Goal: Task Accomplishment & Management: Manage account settings

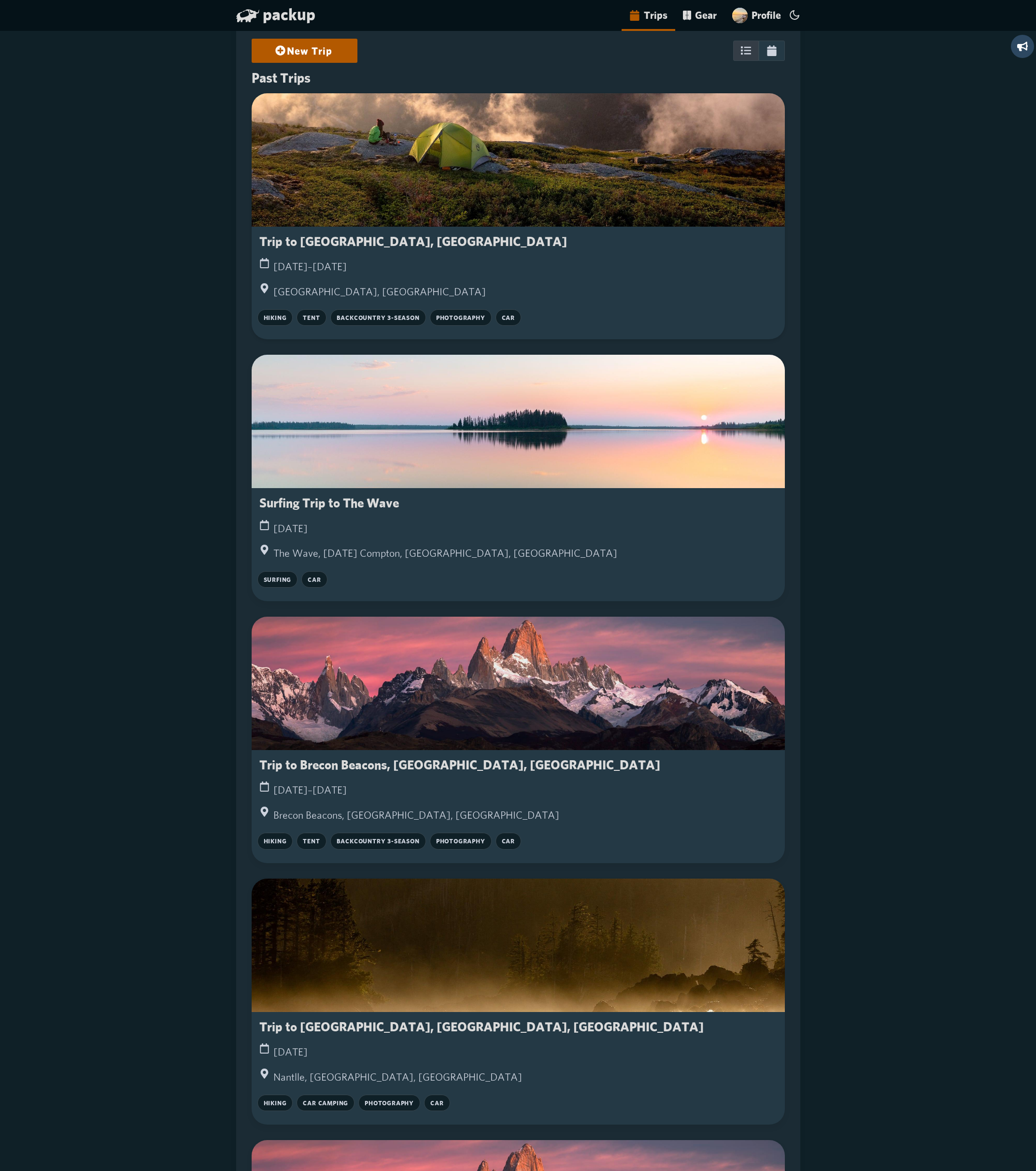
click at [562, 126] on div at bounding box center [518, 160] width 533 height 134
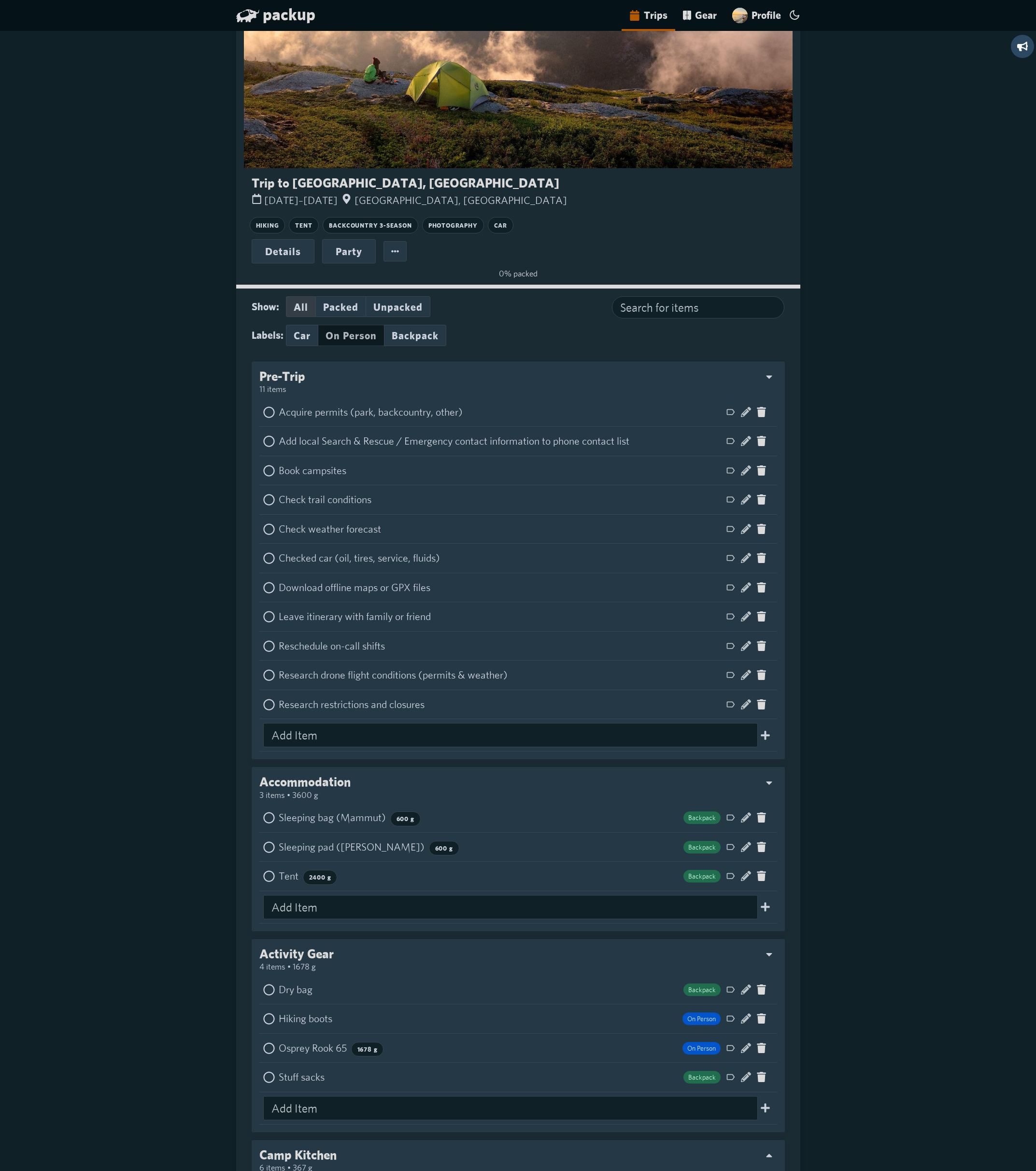
click at [354, 341] on button "On Person" at bounding box center [351, 335] width 66 height 21
click at [361, 340] on button "On Person" at bounding box center [351, 335] width 66 height 21
click at [429, 335] on button "Backpack" at bounding box center [415, 335] width 62 height 21
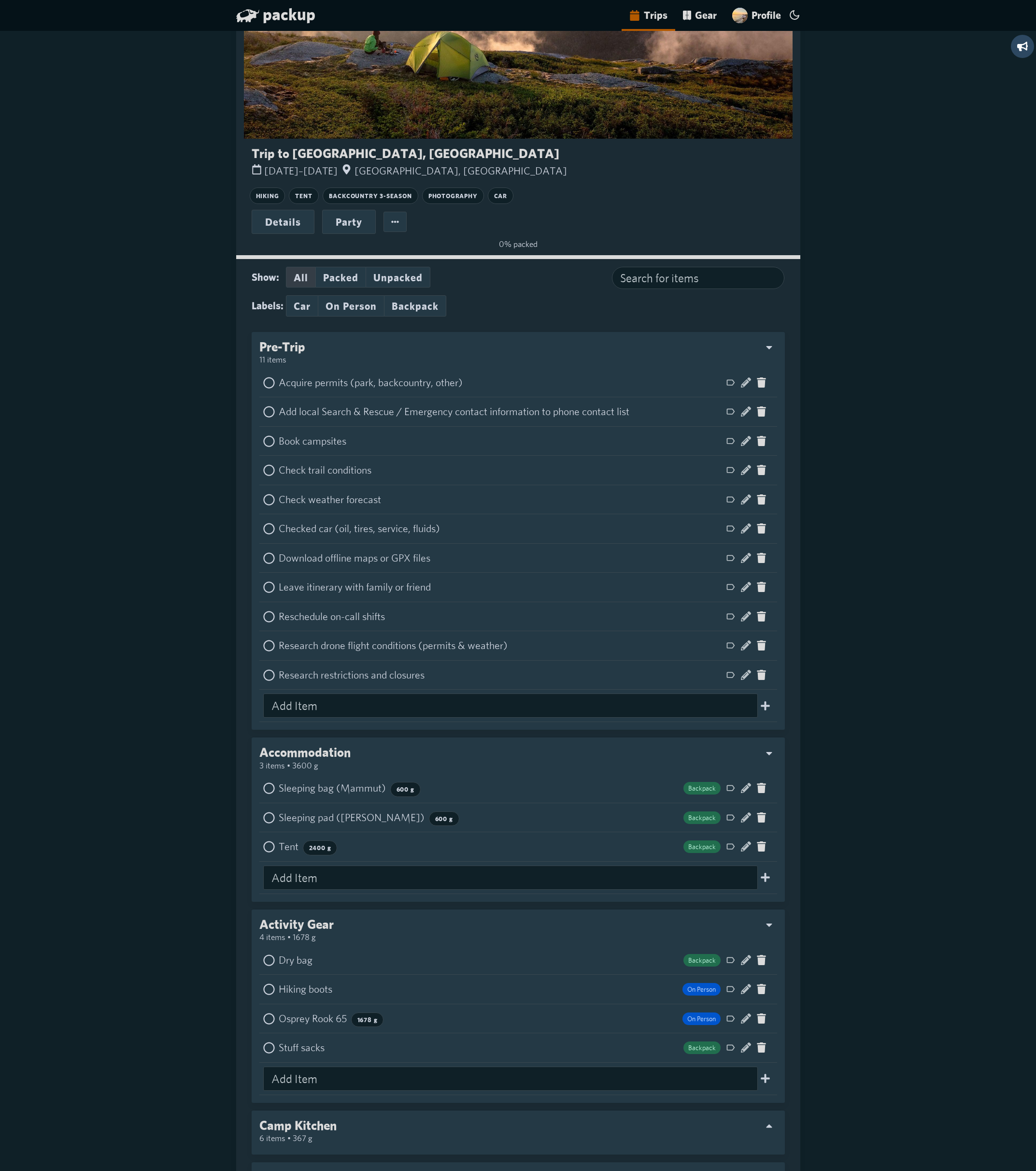
scroll to position [121, 0]
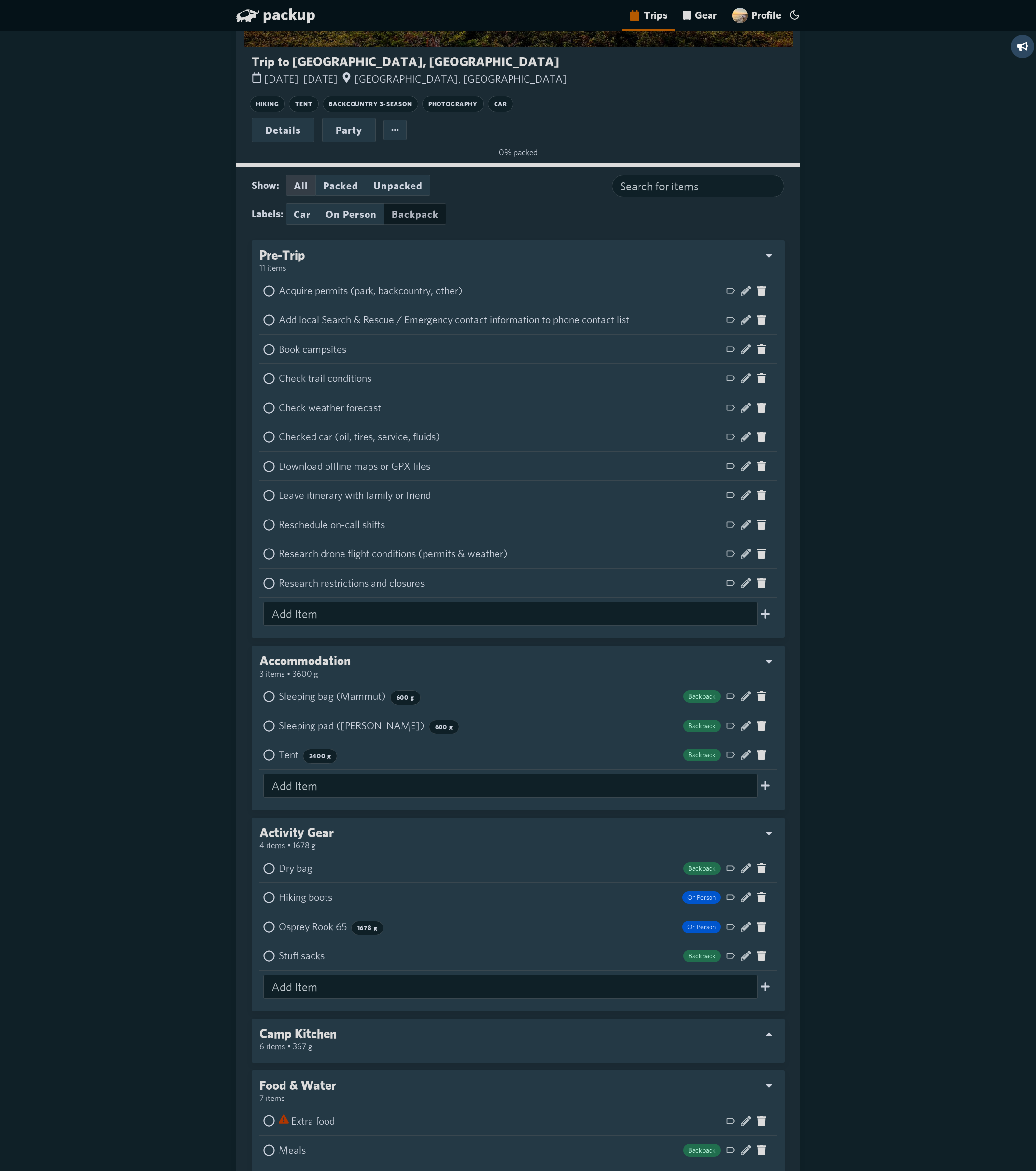
click at [420, 219] on button "Backpack" at bounding box center [415, 214] width 62 height 21
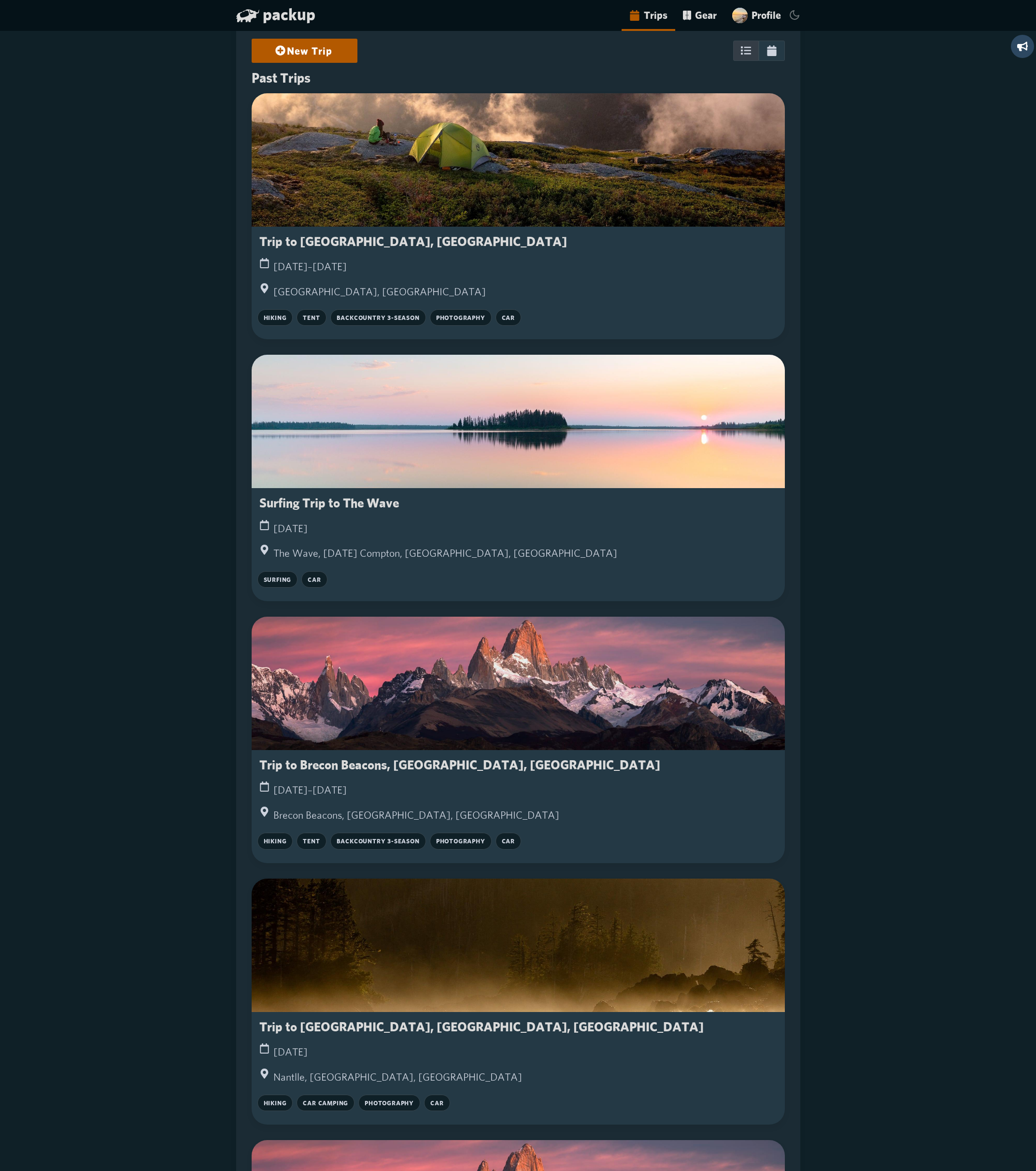
click at [333, 223] on div at bounding box center [518, 160] width 533 height 134
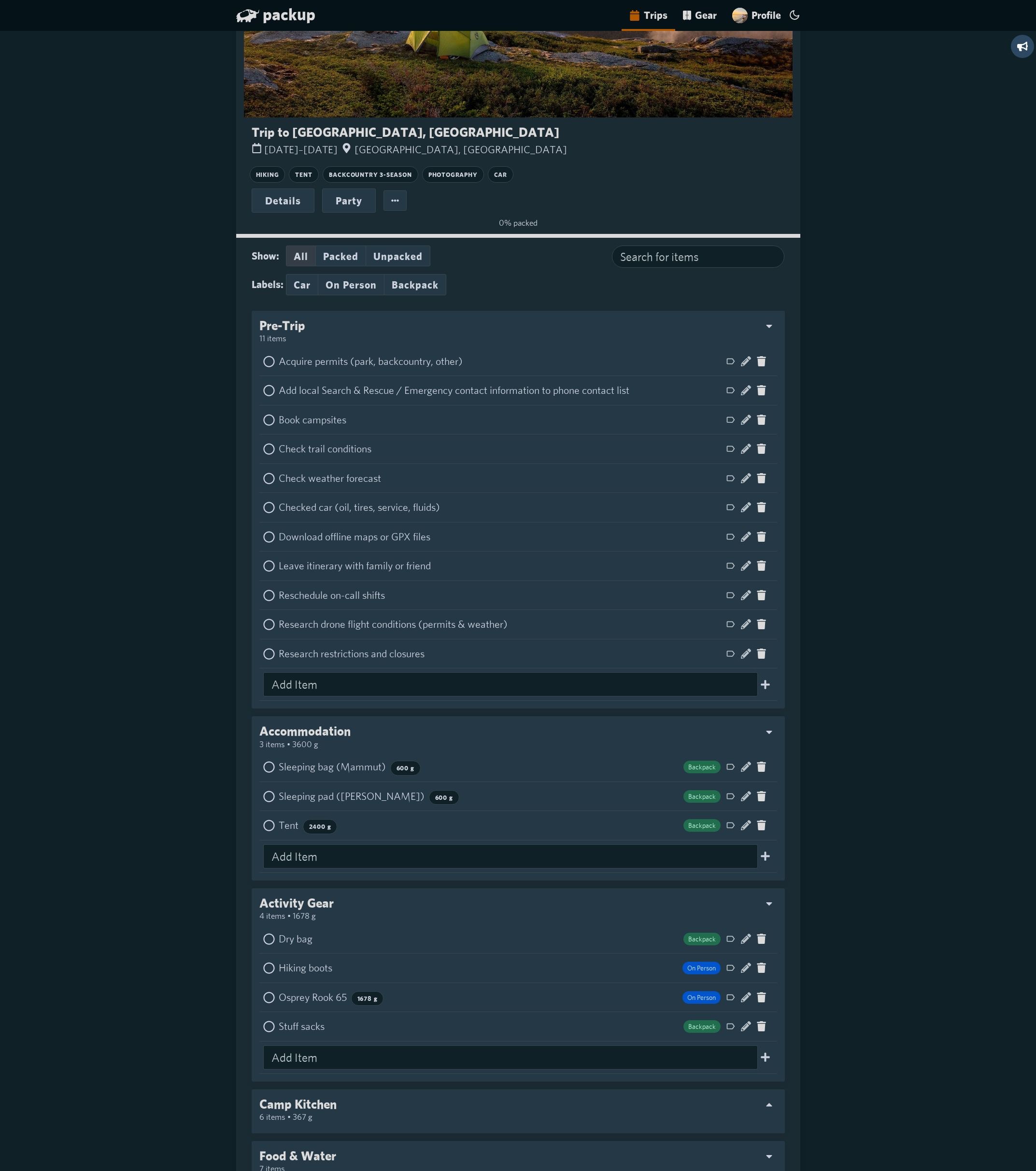
scroll to position [104, 0]
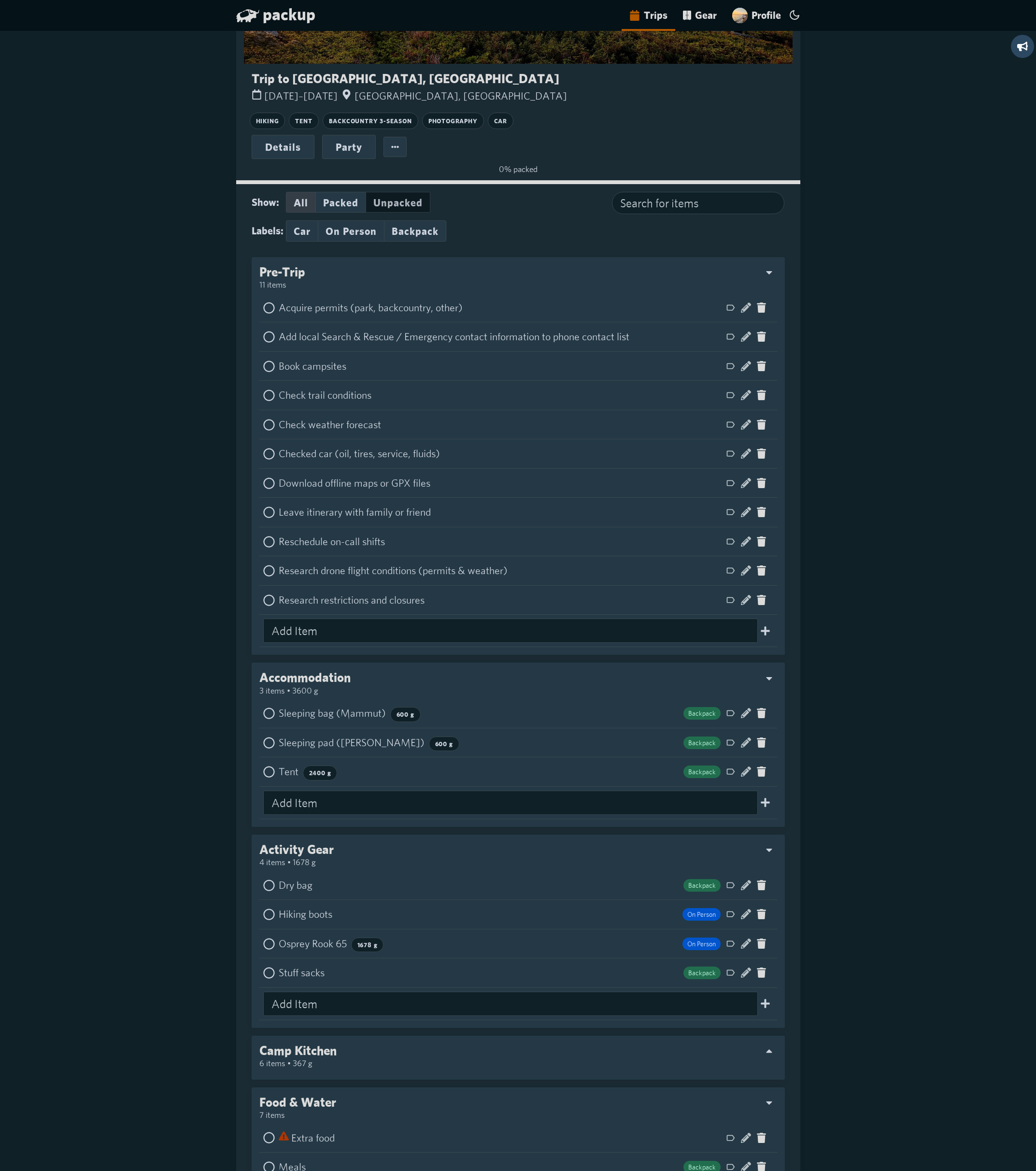
click at [412, 206] on button "Unpacked" at bounding box center [398, 202] width 65 height 21
click at [342, 200] on button "Packed" at bounding box center [340, 202] width 50 height 21
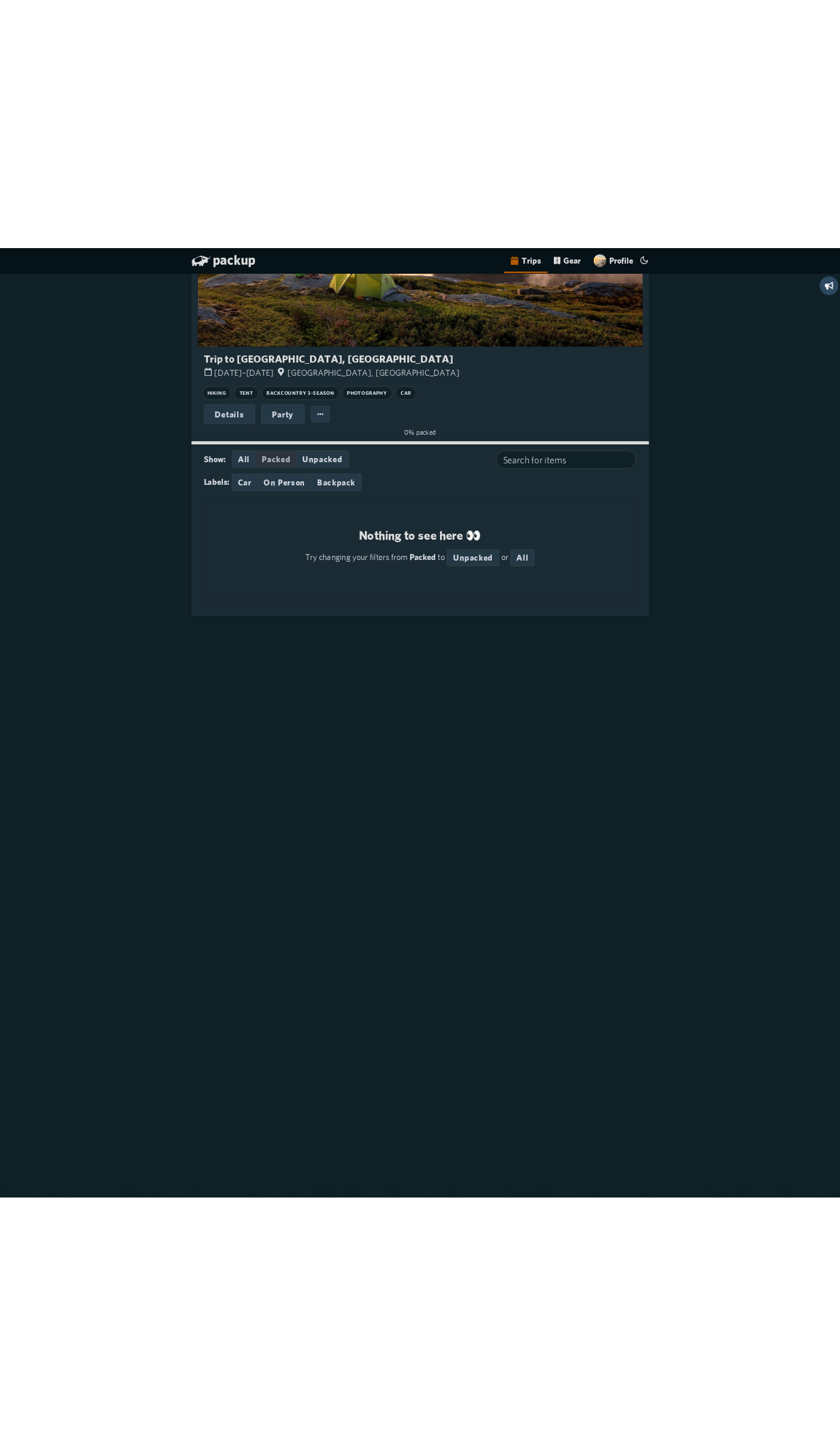
scroll to position [57, 0]
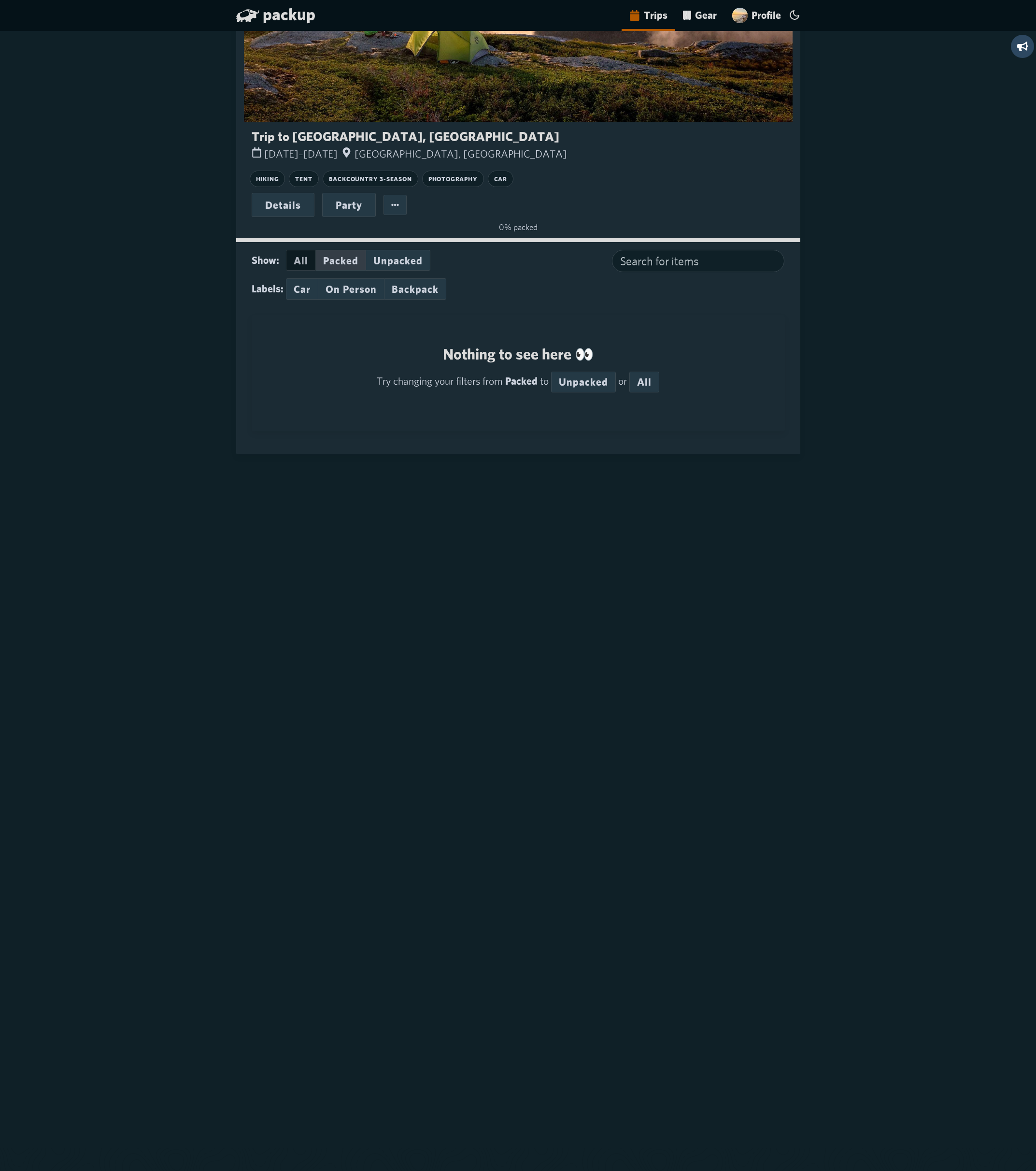
click at [300, 258] on button "All" at bounding box center [300, 260] width 30 height 21
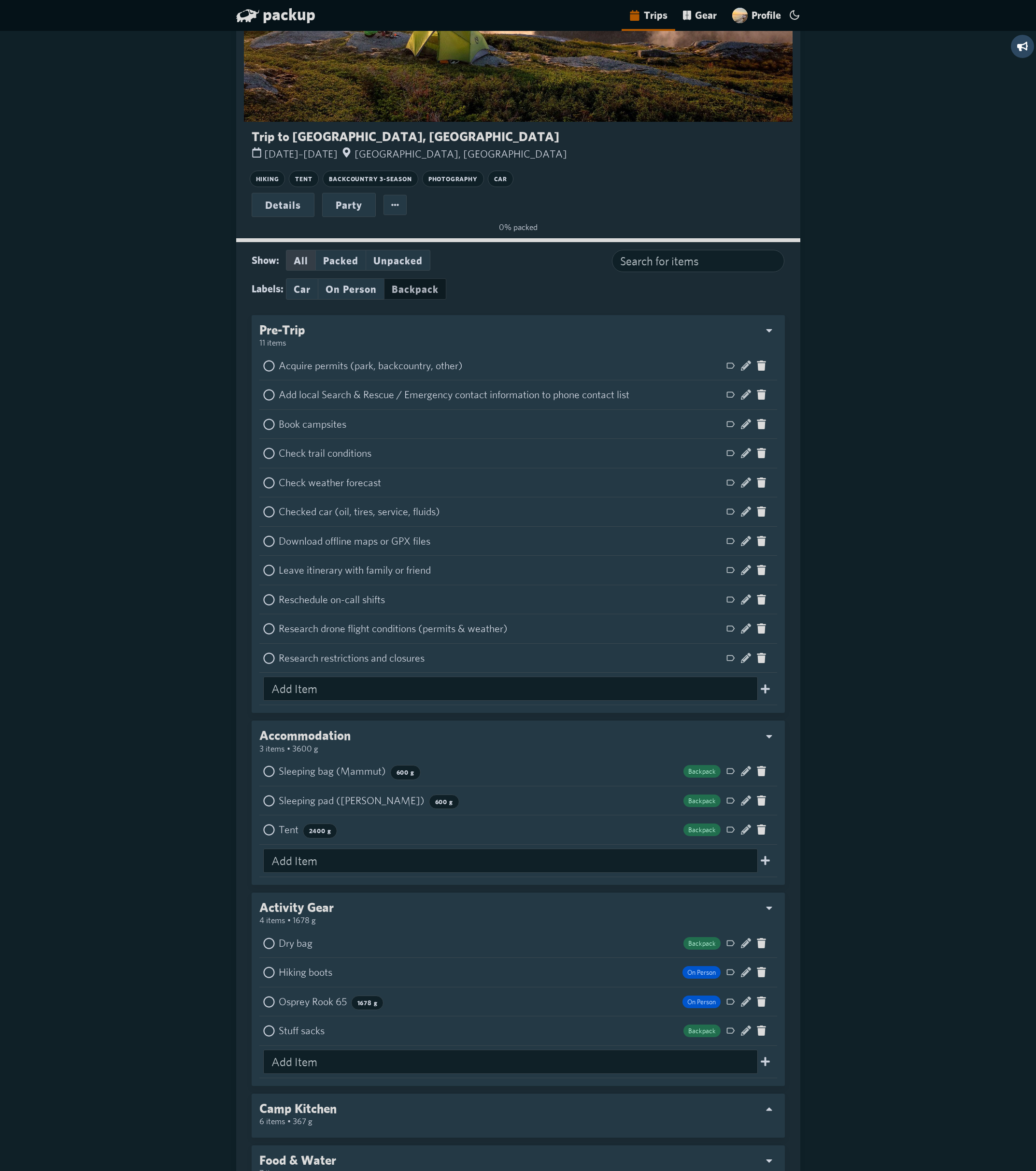
click at [416, 296] on button "Backpack" at bounding box center [415, 289] width 62 height 21
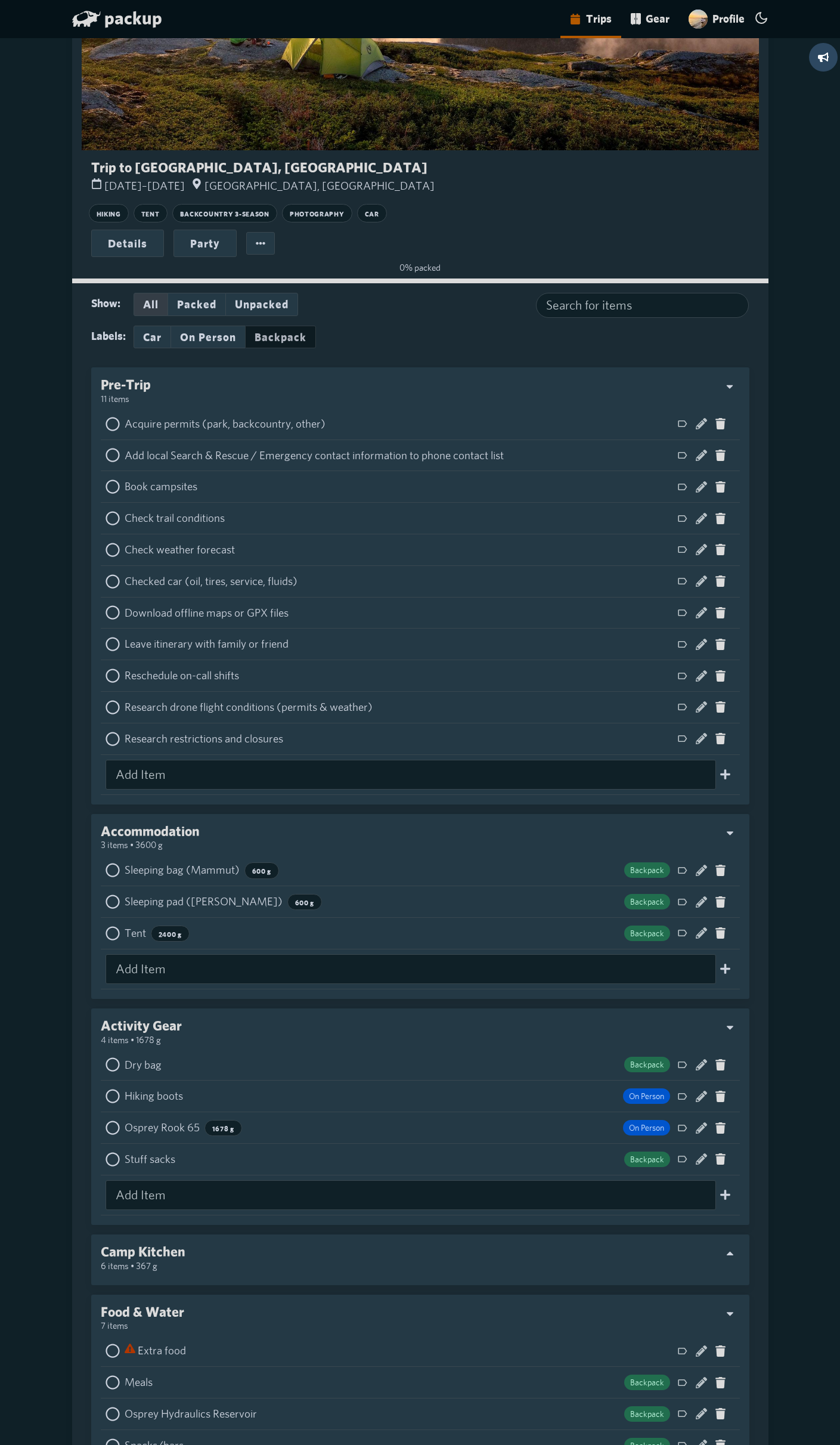
click at [281, 339] on button "Backpack" at bounding box center [280, 336] width 71 height 22
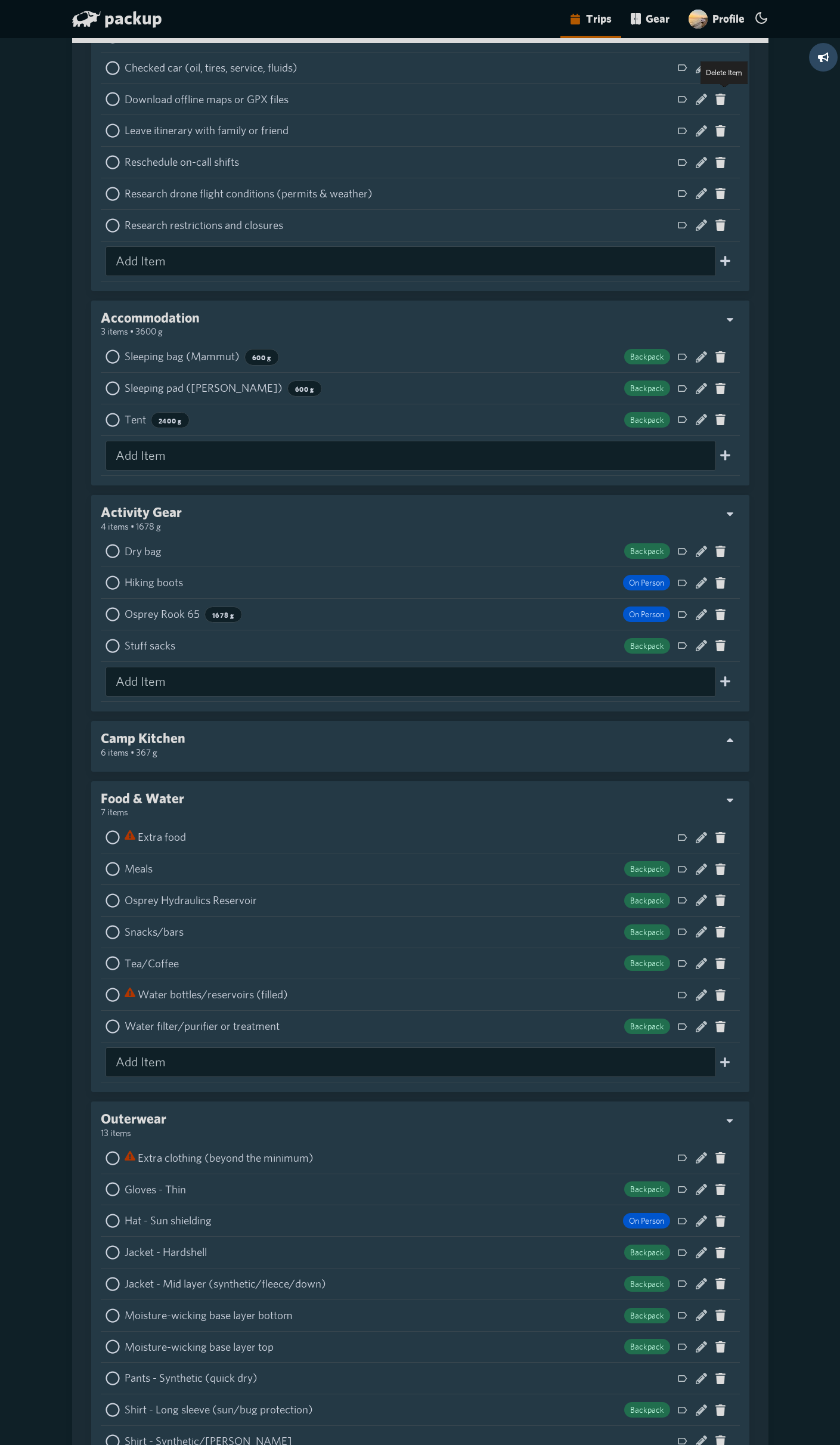
scroll to position [0, 0]
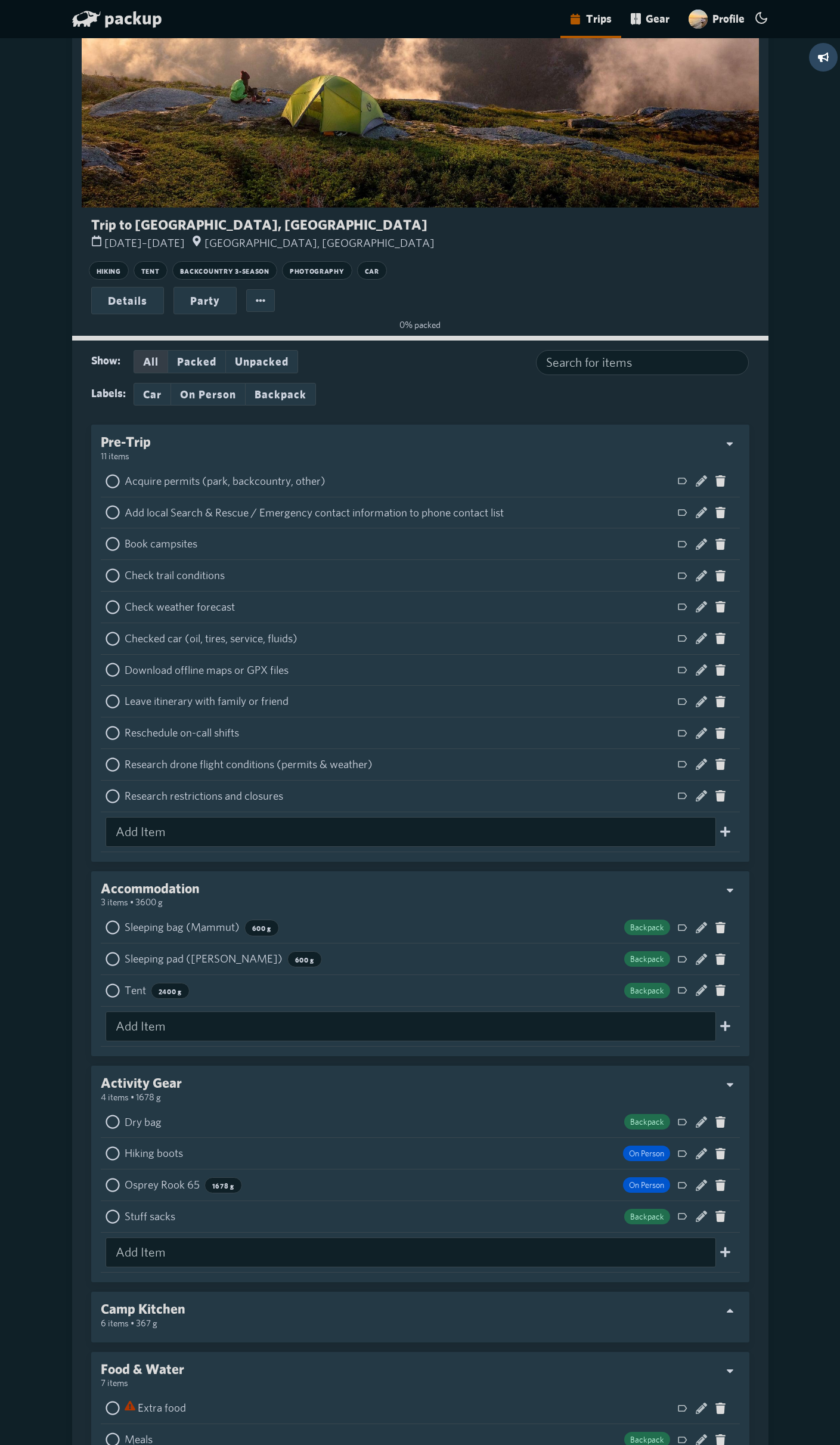
click at [278, 392] on button "Backpack" at bounding box center [280, 394] width 71 height 22
click at [190, 396] on button "On Person" at bounding box center [208, 394] width 74 height 22
click at [265, 394] on button "Backpack" at bounding box center [280, 394] width 71 height 22
click at [181, 395] on button "On Person" at bounding box center [208, 394] width 74 height 22
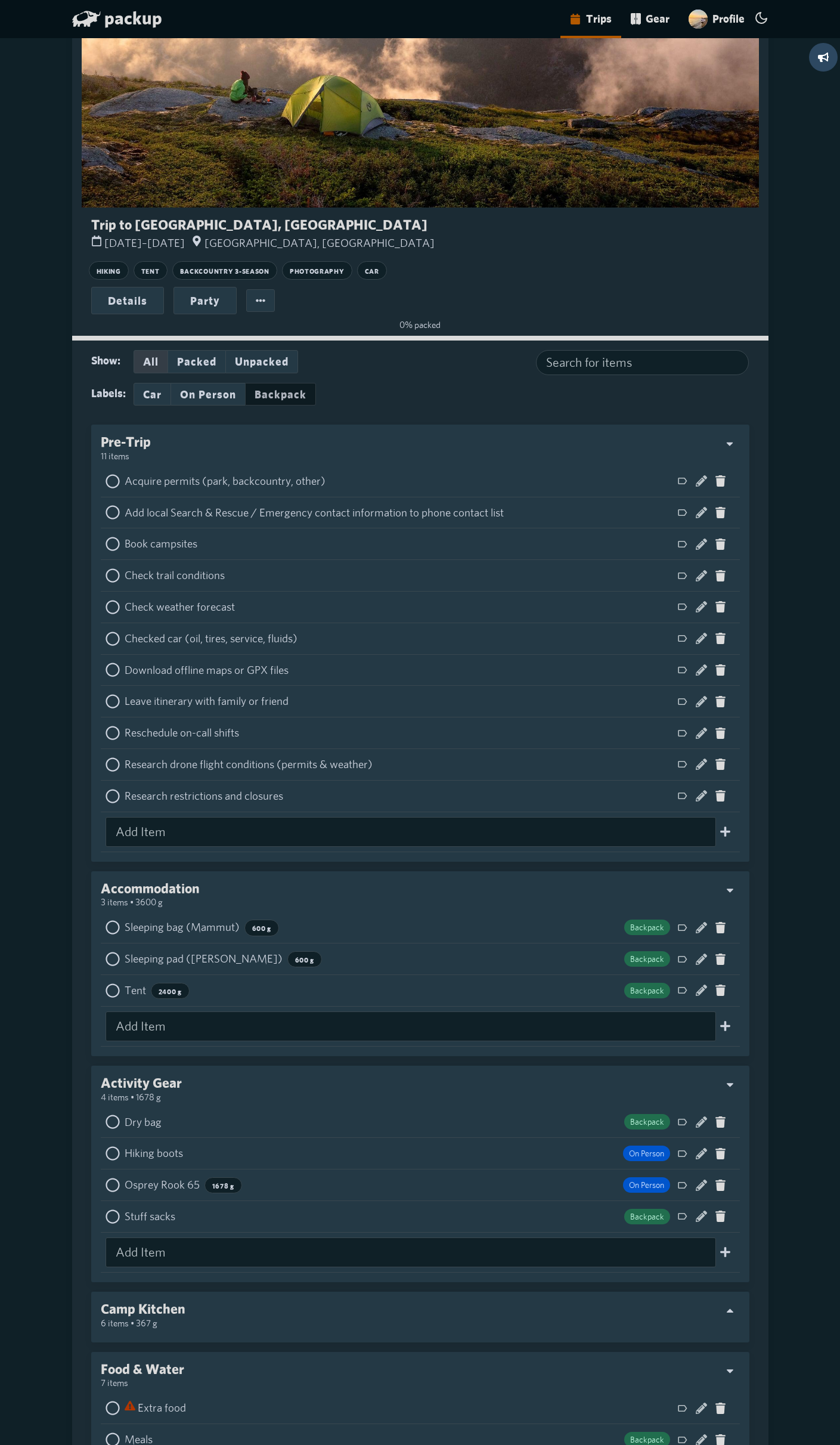
click at [263, 396] on button "Backpack" at bounding box center [280, 394] width 71 height 22
click at [198, 394] on button "On Person" at bounding box center [208, 394] width 74 height 22
click at [274, 398] on button "Backpack" at bounding box center [280, 394] width 71 height 22
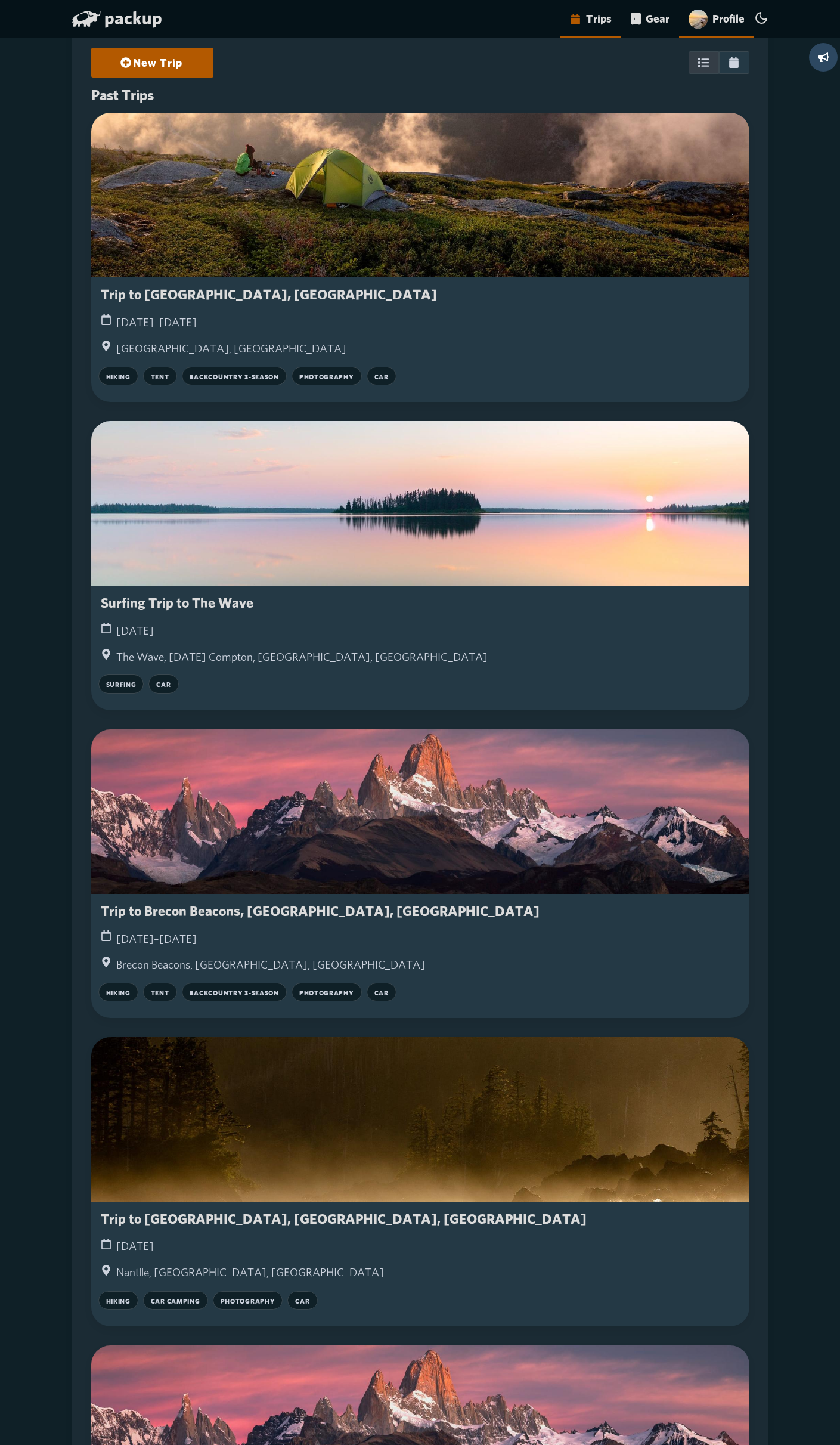
click at [722, 18] on link "Profile" at bounding box center [716, 19] width 75 height 38
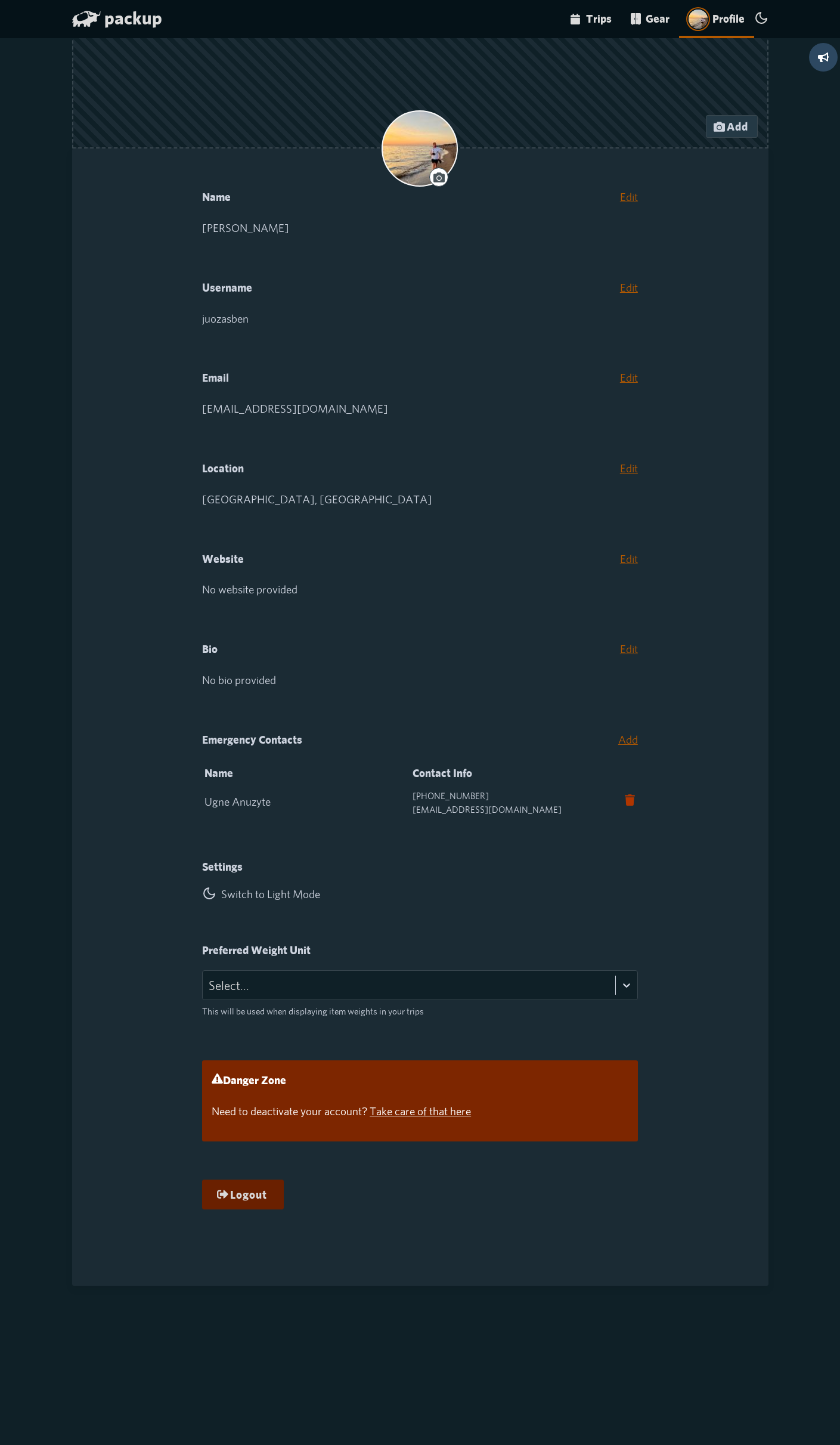
click at [253, 1191] on button "Logout" at bounding box center [242, 1194] width 82 height 30
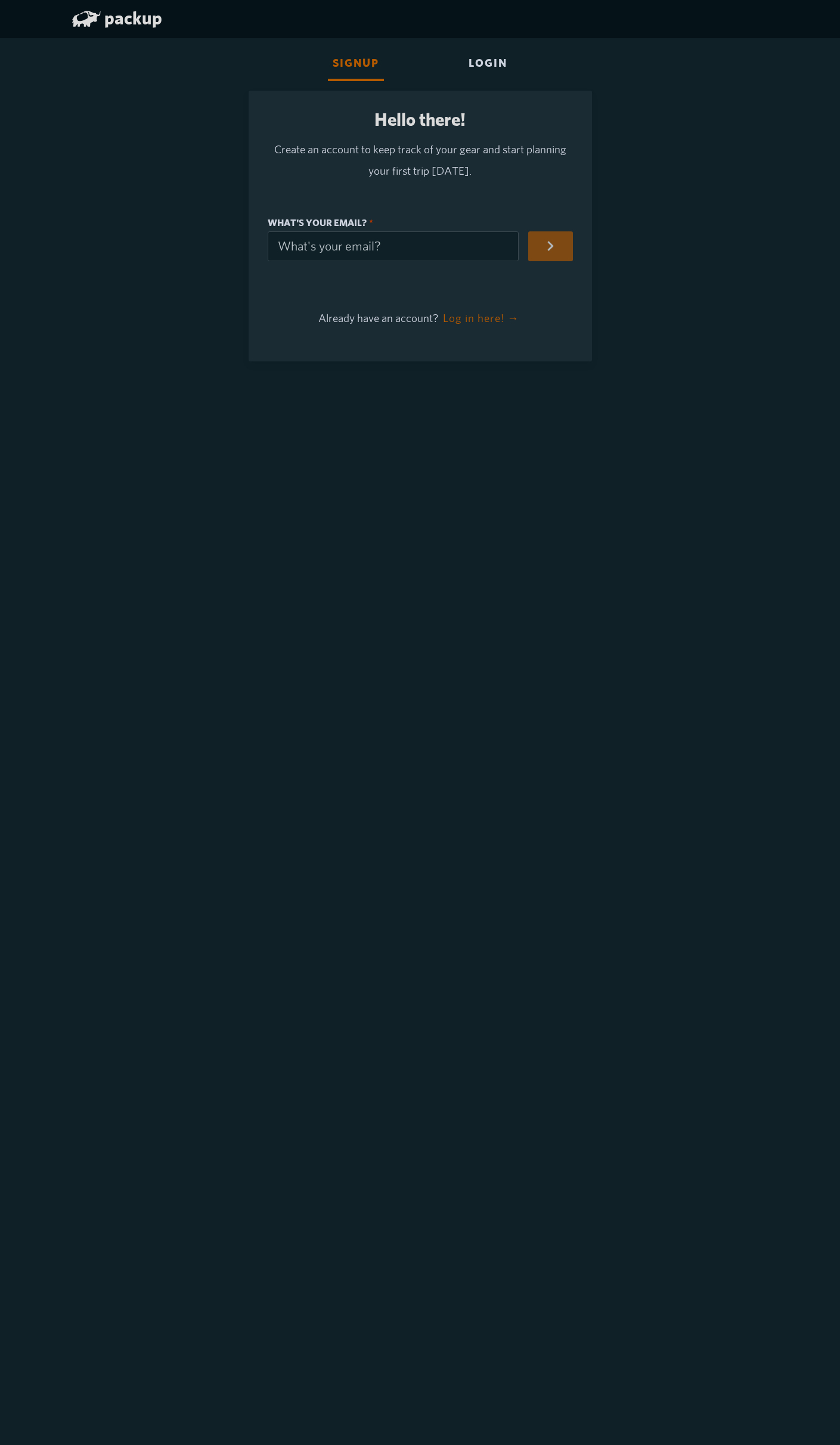
click at [493, 67] on div "Login" at bounding box center [488, 64] width 48 height 33
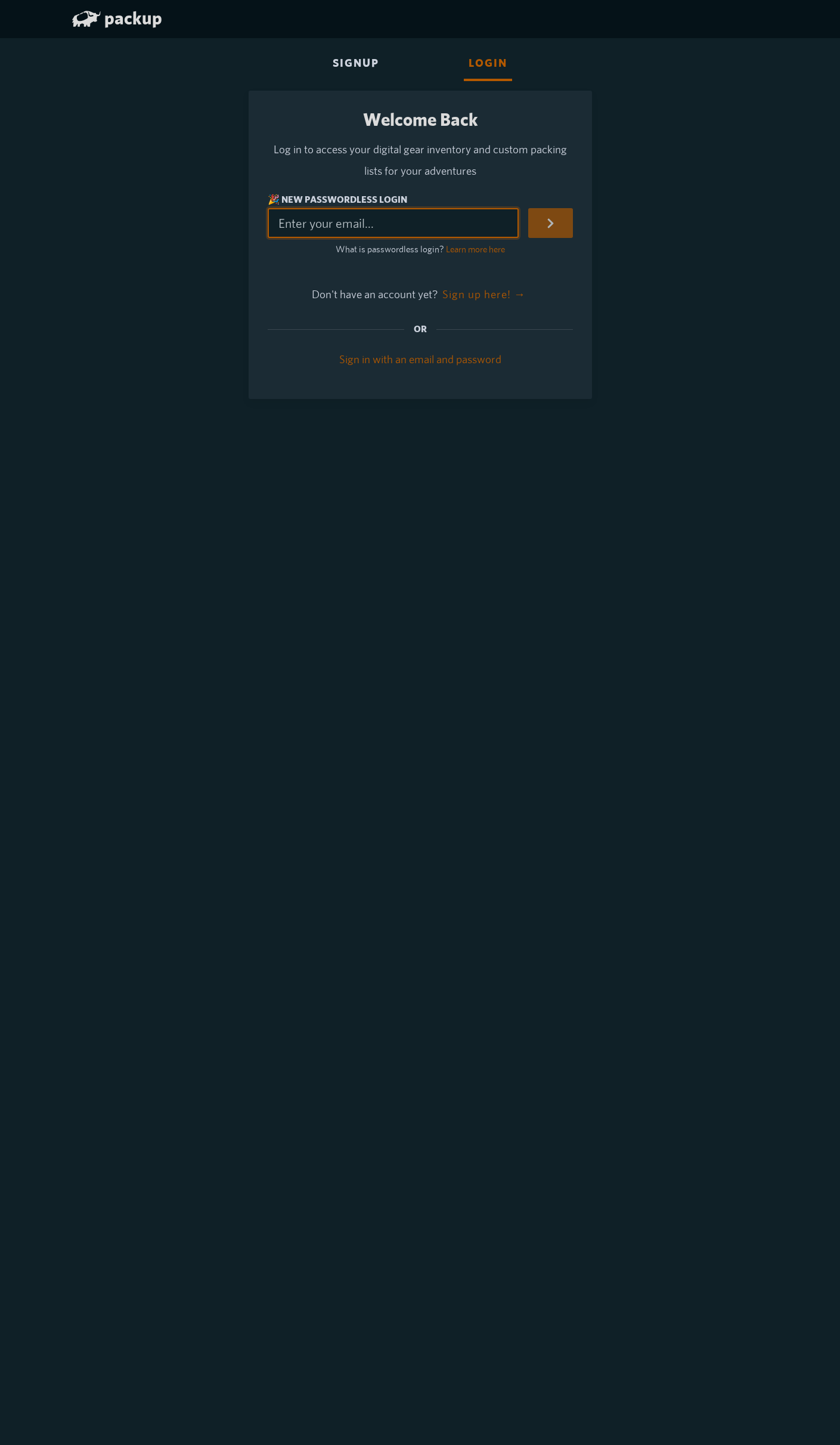
click at [443, 232] on input "🎉 New Passwordless Login" at bounding box center [393, 222] width 251 height 30
type input "beniusij@gmail.com"
click at [535, 227] on button "submit" at bounding box center [551, 222] width 45 height 30
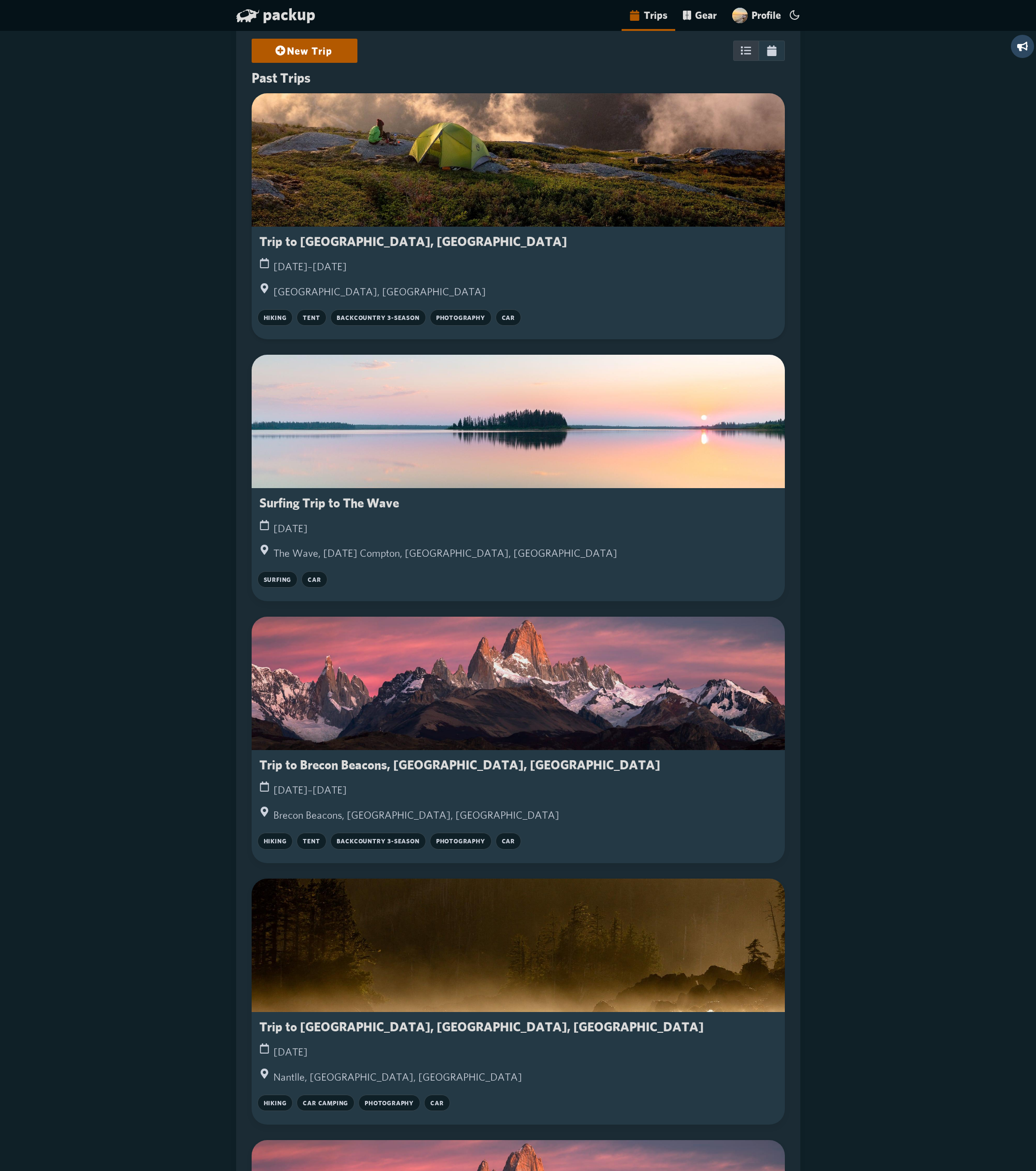
click at [427, 167] on div at bounding box center [518, 160] width 533 height 134
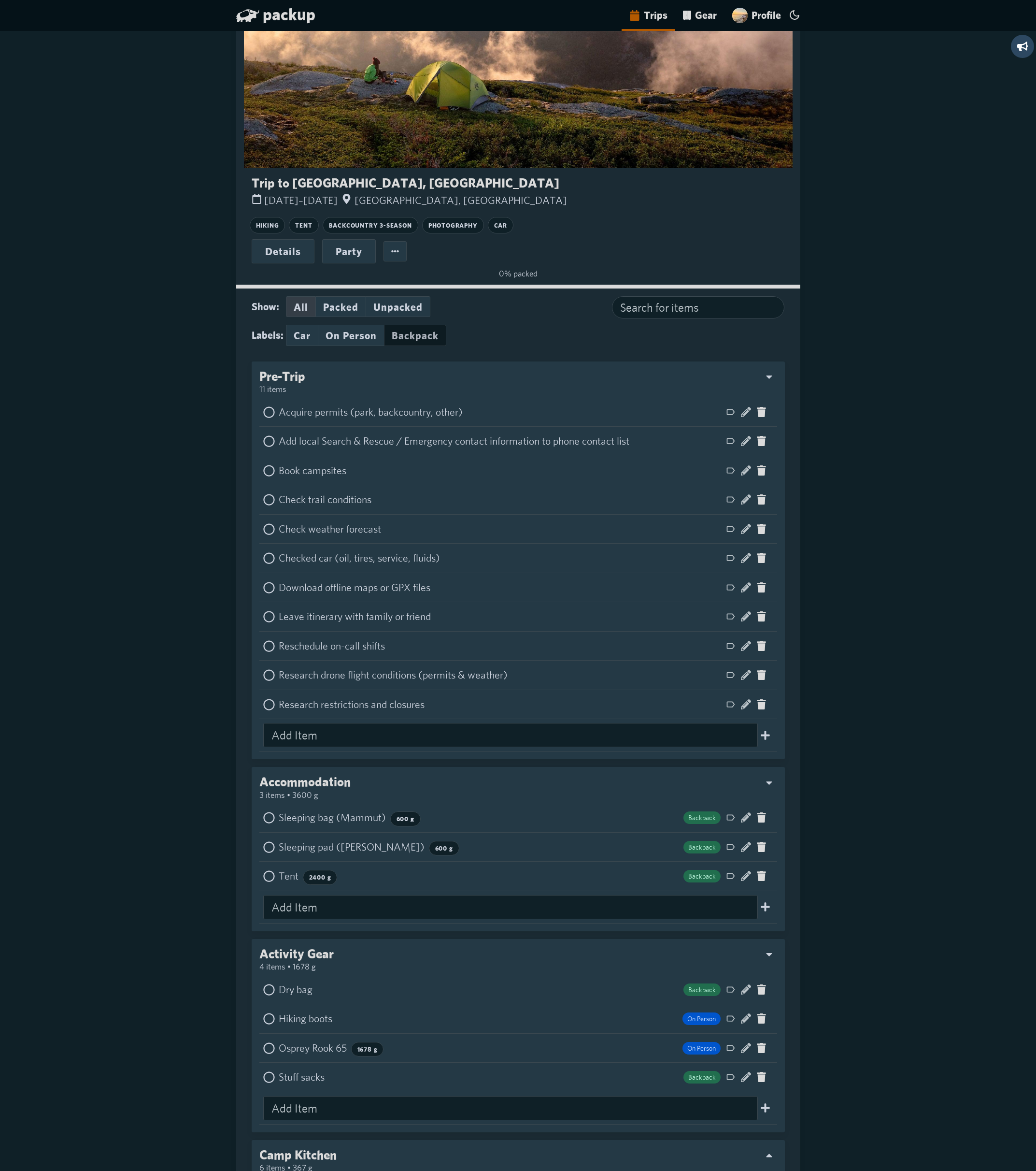
click at [422, 337] on button "Backpack" at bounding box center [415, 335] width 62 height 21
click at [363, 346] on div "Show: All Packed Unpacked Labels: Car On Person Backpack" at bounding box center [428, 325] width 361 height 57
click at [365, 342] on button "On Person" at bounding box center [351, 335] width 66 height 21
click at [307, 332] on button "Car" at bounding box center [302, 335] width 32 height 21
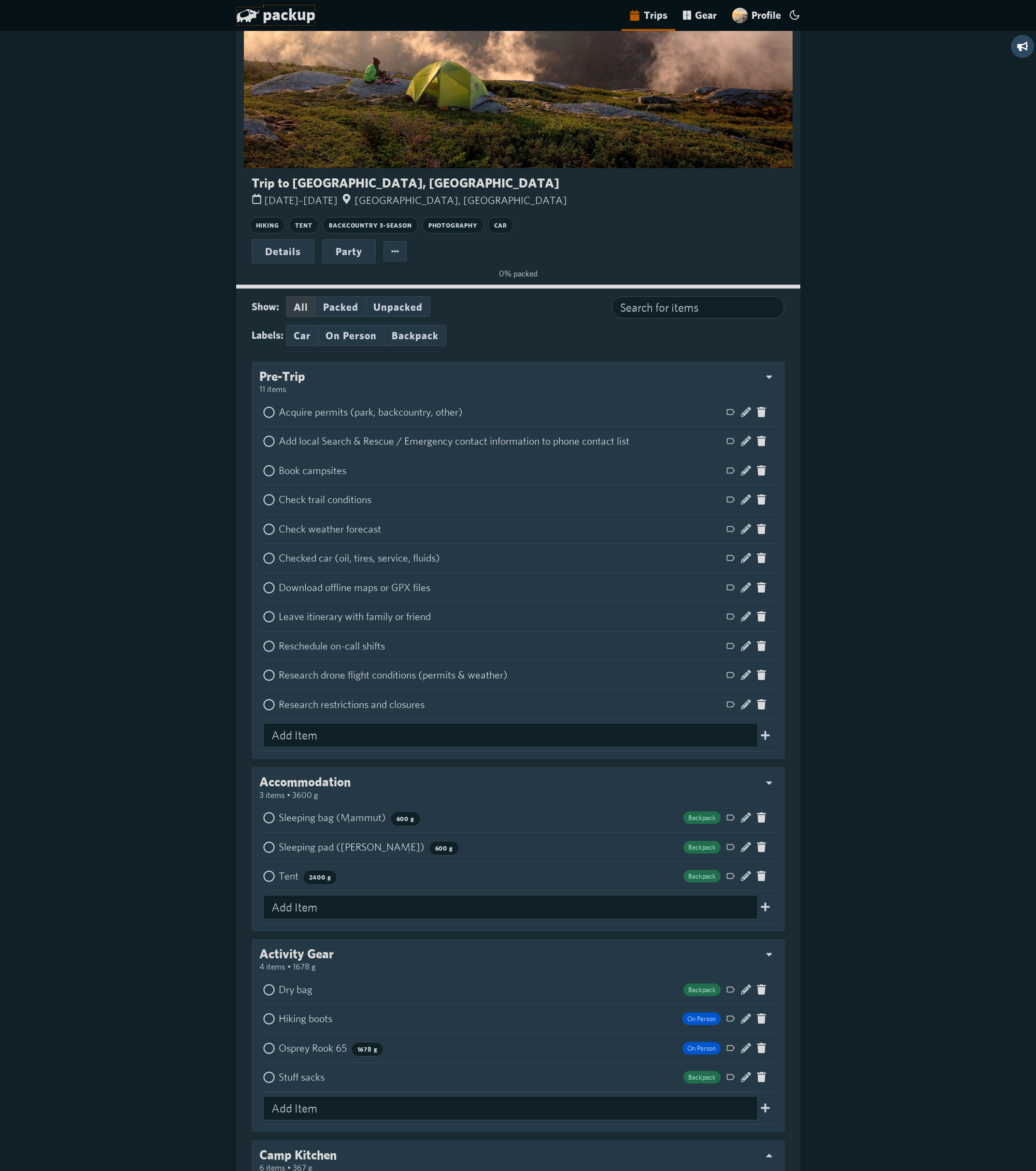
click at [297, 19] on span "packup" at bounding box center [289, 14] width 53 height 20
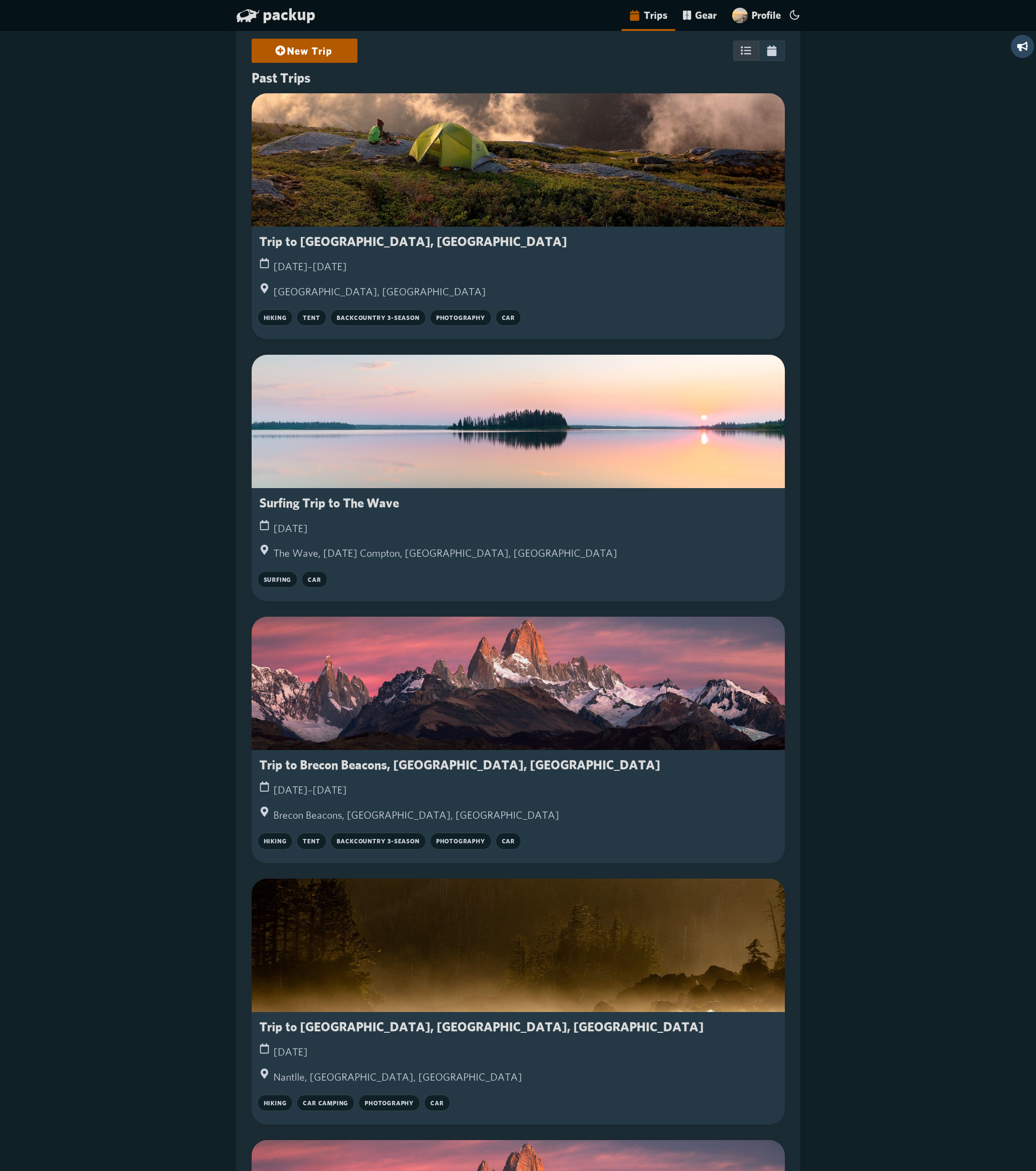
drag, startPoint x: 198, startPoint y: 111, endPoint x: 290, endPoint y: 147, distance: 98.8
click at [328, 155] on div at bounding box center [518, 160] width 533 height 134
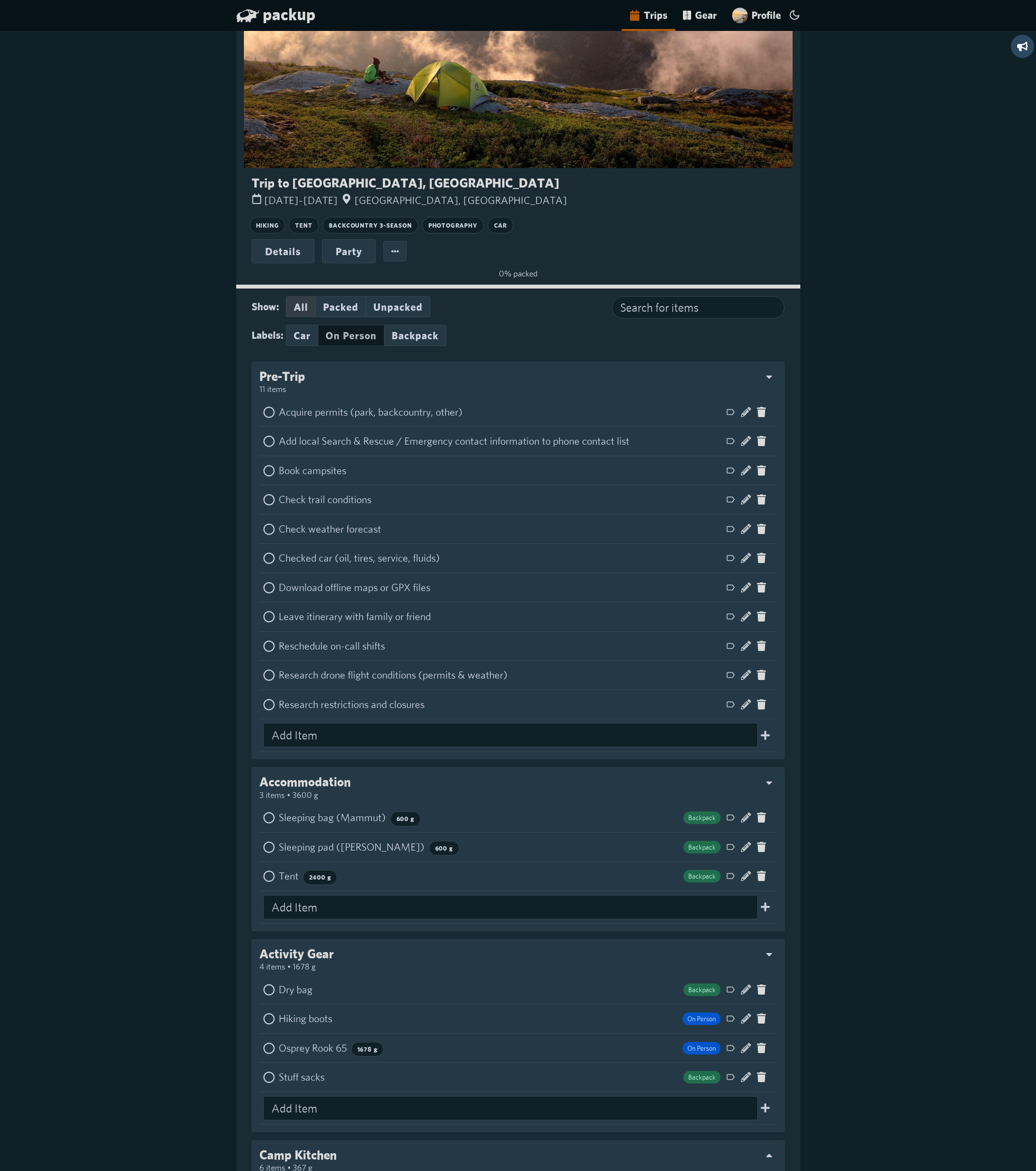
click at [339, 341] on button "On Person" at bounding box center [351, 335] width 66 height 21
click at [421, 342] on button "Backpack" at bounding box center [415, 335] width 62 height 21
